Goal: Task Accomplishment & Management: Manage account settings

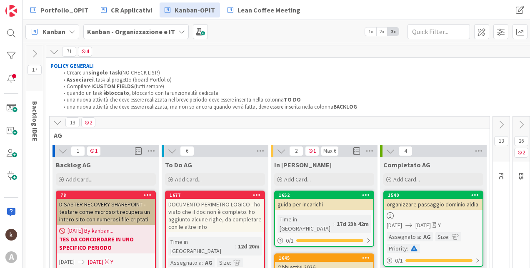
click at [57, 120] on icon at bounding box center [57, 122] width 9 height 9
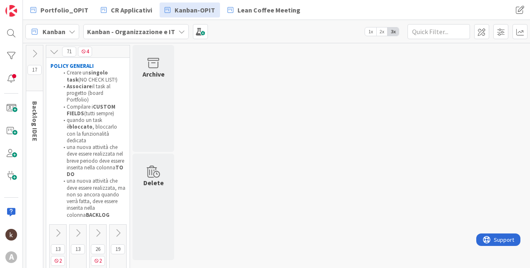
click at [77, 229] on icon at bounding box center [77, 233] width 9 height 9
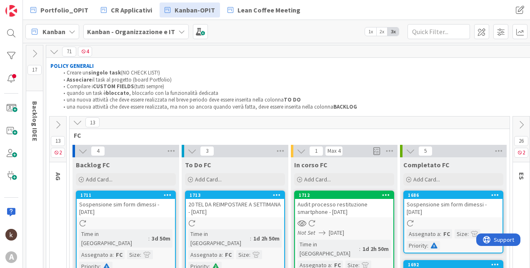
click at [76, 124] on icon at bounding box center [77, 122] width 9 height 9
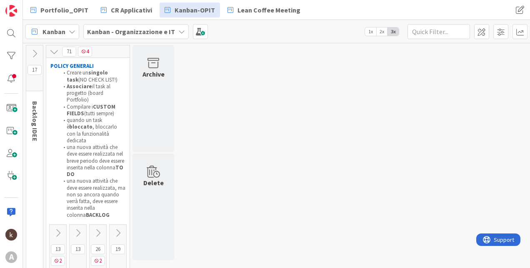
click at [121, 229] on icon at bounding box center [117, 233] width 9 height 9
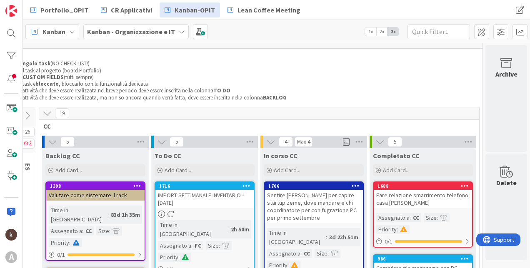
scroll to position [0, 77]
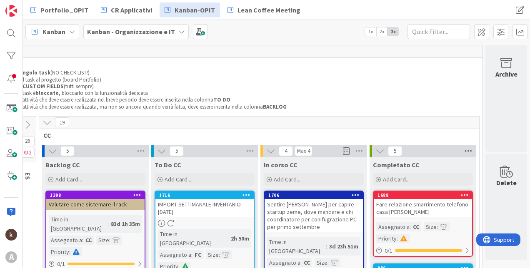
click at [463, 150] on icon at bounding box center [468, 151] width 11 height 12
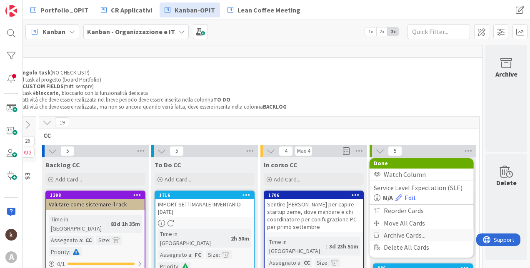
click at [395, 234] on span "Archive Cards..." at bounding box center [405, 236] width 42 height 12
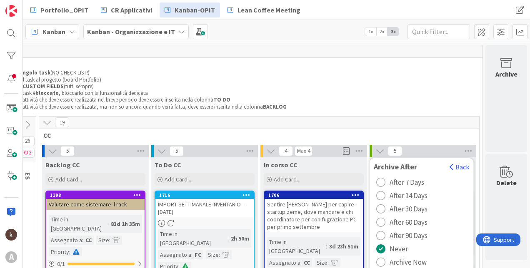
scroll to position [83, 77]
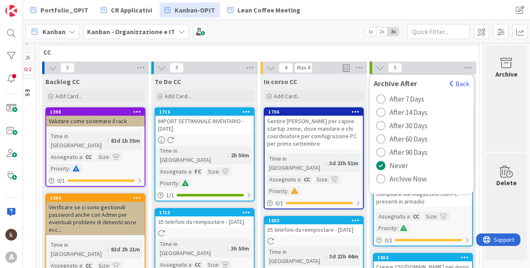
click at [381, 181] on button "Archive Now" at bounding box center [401, 178] width 55 height 13
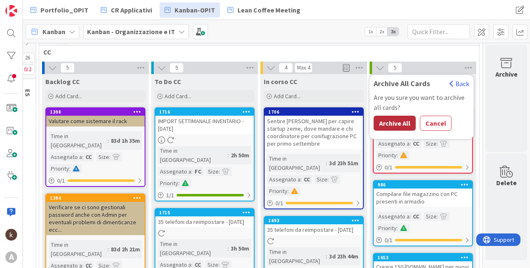
click at [405, 120] on button "Archive All" at bounding box center [395, 123] width 42 height 15
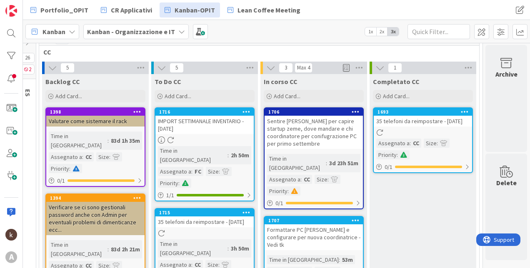
click at [461, 110] on icon at bounding box center [465, 112] width 8 height 6
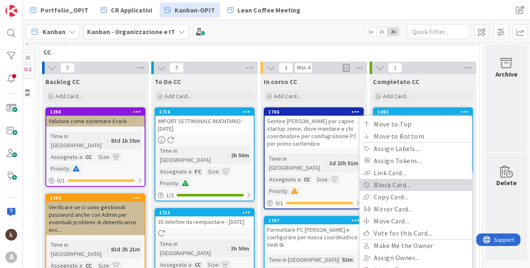
scroll to position [167, 77]
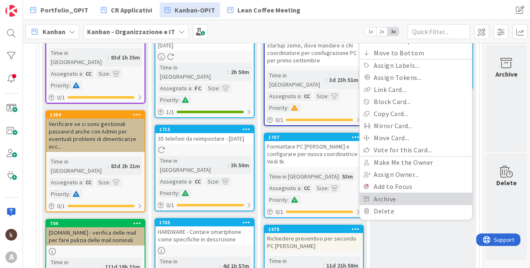
click at [391, 200] on link "Archive" at bounding box center [415, 199] width 112 height 12
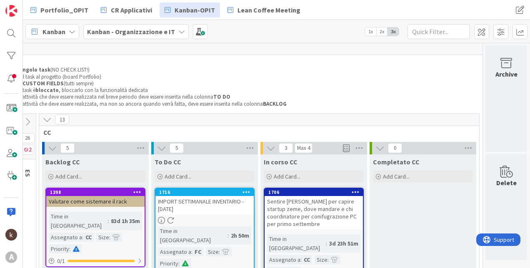
scroll to position [0, 77]
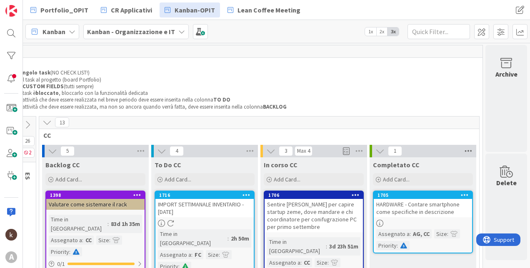
click at [467, 149] on icon at bounding box center [468, 151] width 11 height 12
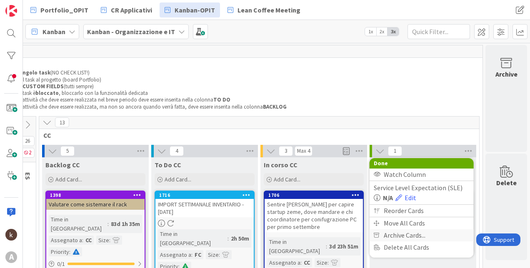
click at [393, 233] on span "Archive Cards..." at bounding box center [405, 236] width 42 height 12
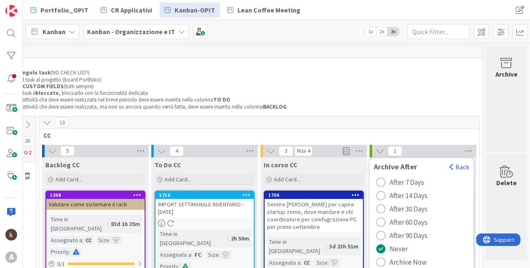
scroll to position [42, 77]
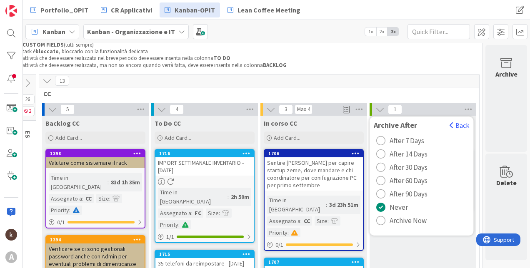
click at [389, 225] on span "Archive Now" at bounding box center [407, 221] width 37 height 12
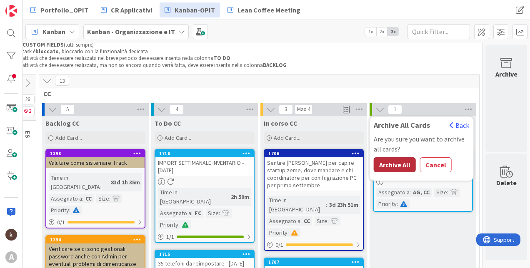
click at [389, 159] on button "Archive All" at bounding box center [395, 164] width 42 height 15
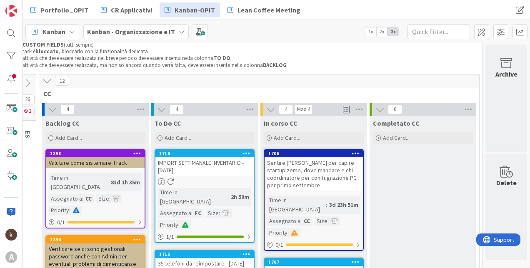
click at [43, 80] on icon at bounding box center [46, 80] width 9 height 9
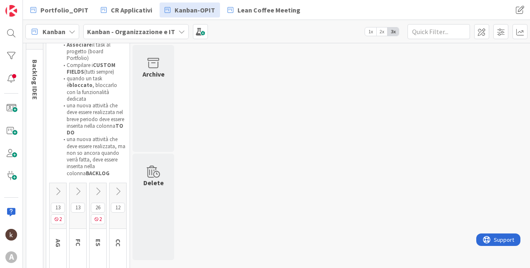
scroll to position [55, 0]
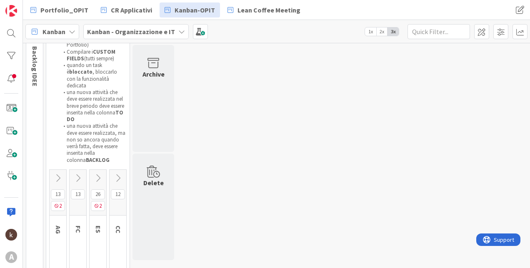
click at [99, 174] on icon at bounding box center [97, 178] width 9 height 9
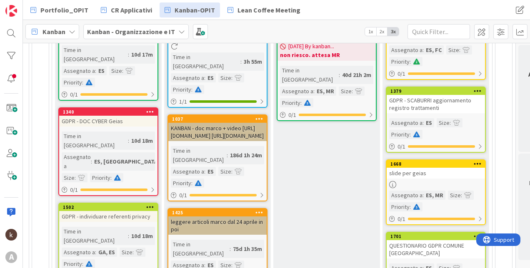
scroll to position [222, 37]
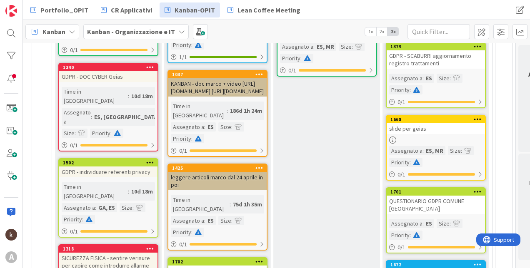
click at [419, 135] on link "1668 slide per geias Assegnato a : ES, MR [PERSON_NAME] : Priority : 0 / 1" at bounding box center [436, 148] width 100 height 66
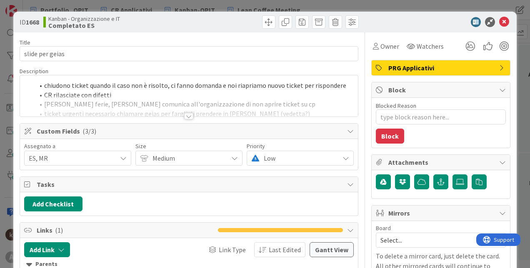
type textarea "x"
click at [187, 120] on div at bounding box center [188, 116] width 9 height 7
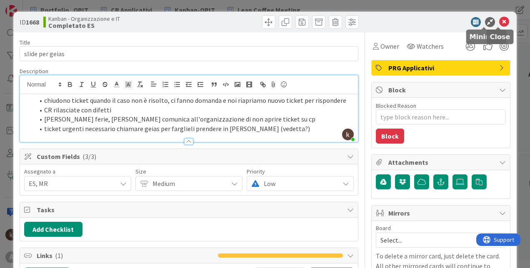
click at [499, 22] on icon at bounding box center [504, 22] width 10 height 10
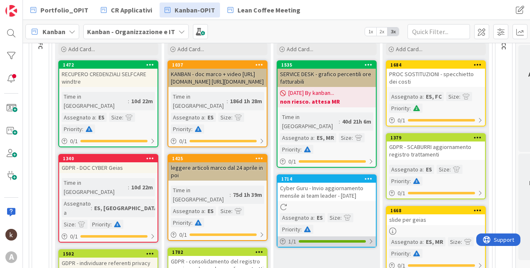
scroll to position [94, 37]
